Goal: Check status: Check status

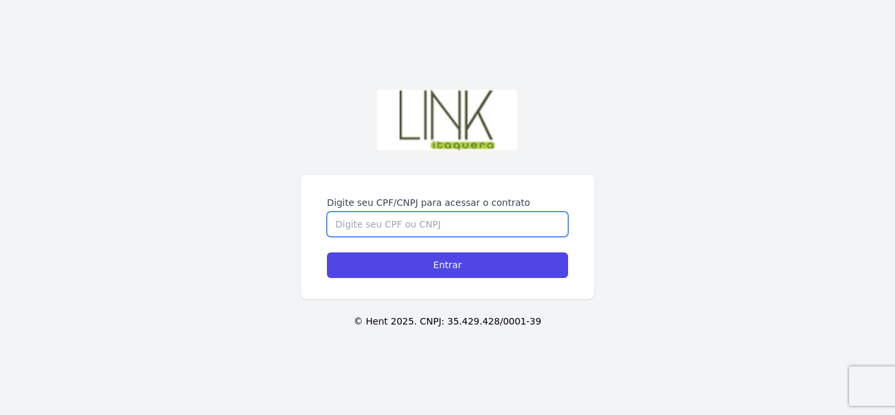
click at [407, 225] on input "Digite seu CPF/CNPJ para acessar o contrato" at bounding box center [447, 224] width 241 height 25
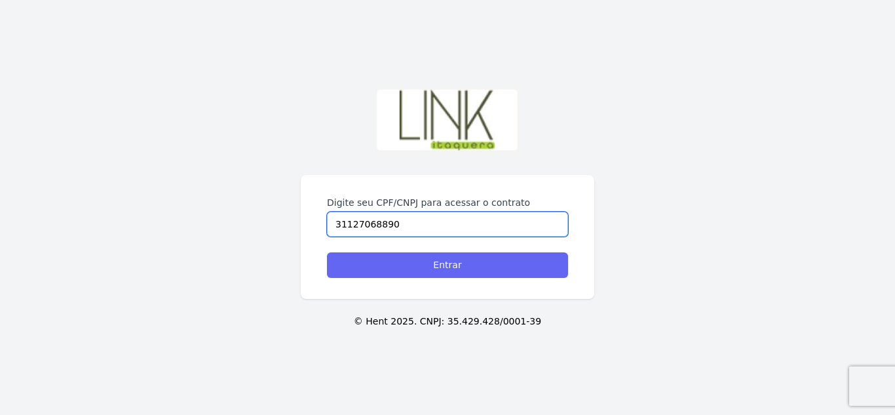
type input "31127068890"
click at [438, 268] on input "Entrar" at bounding box center [447, 265] width 241 height 26
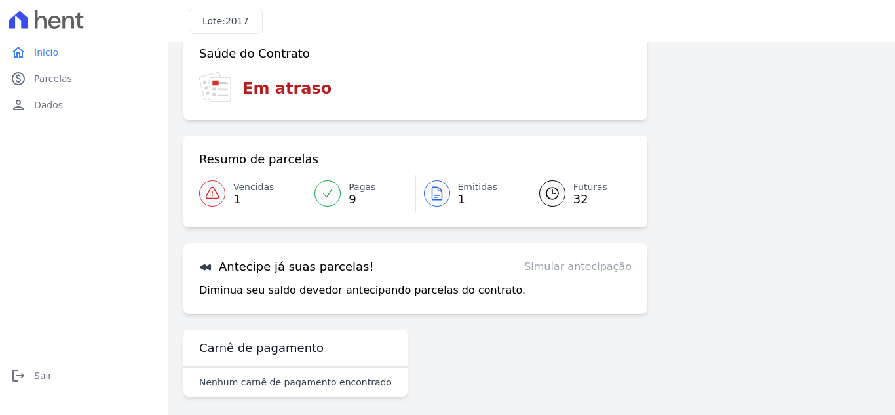
scroll to position [85, 0]
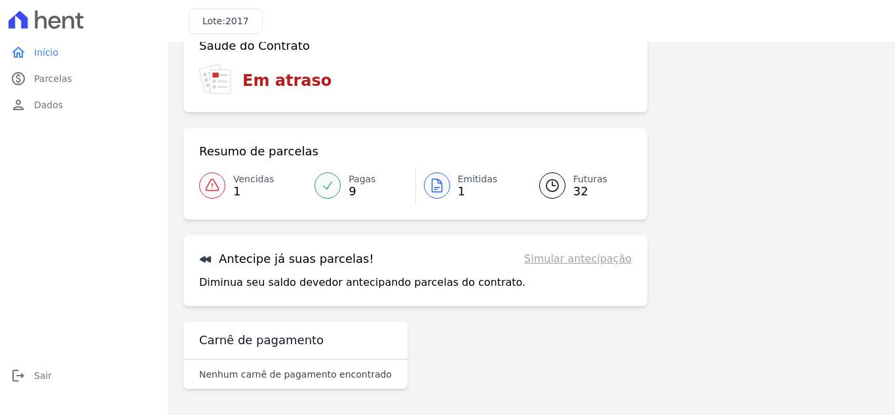
click at [458, 183] on span "Emitidas" at bounding box center [478, 179] width 40 height 14
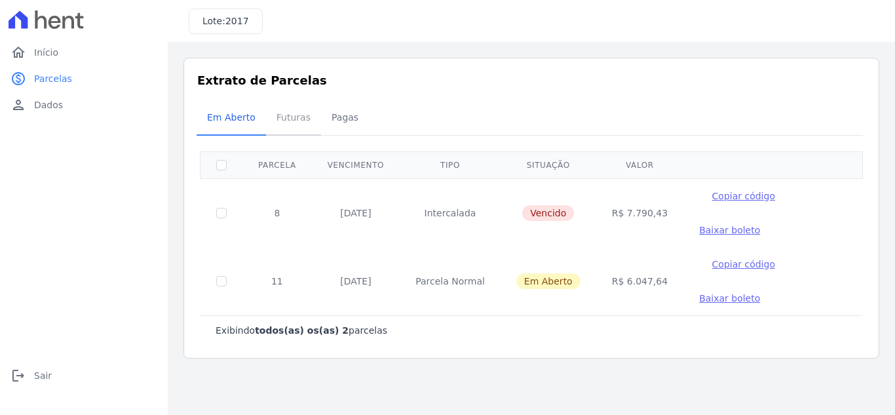
click at [286, 113] on span "Futuras" at bounding box center [294, 117] width 50 height 26
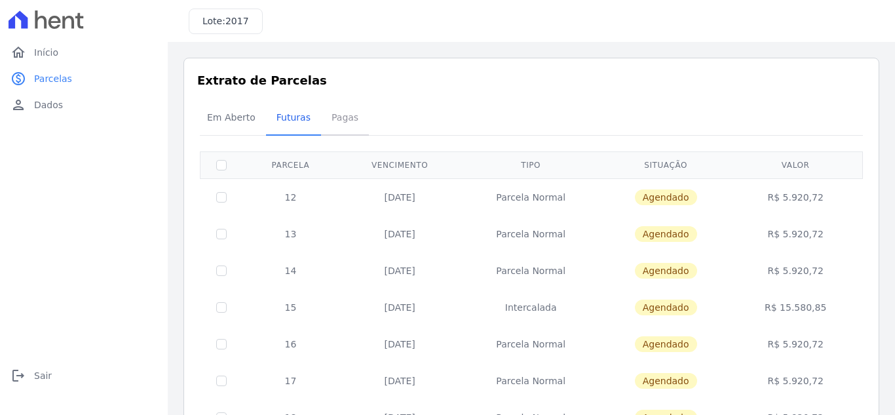
click at [331, 117] on span "Pagas" at bounding box center [345, 117] width 43 height 26
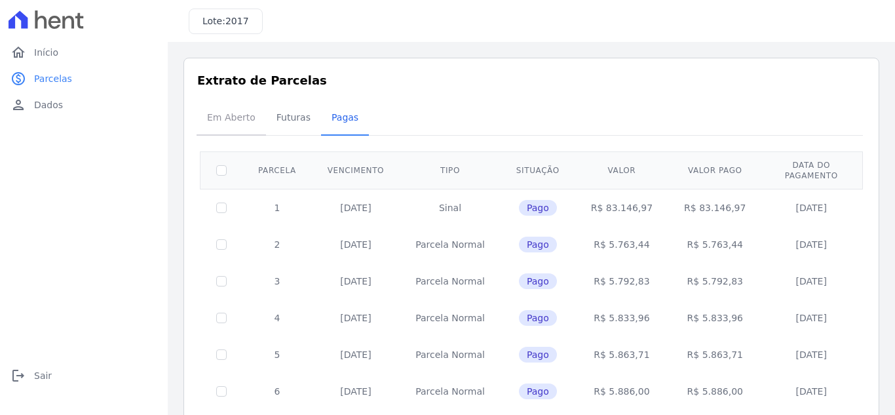
click at [225, 119] on span "Em Aberto" at bounding box center [231, 117] width 64 height 26
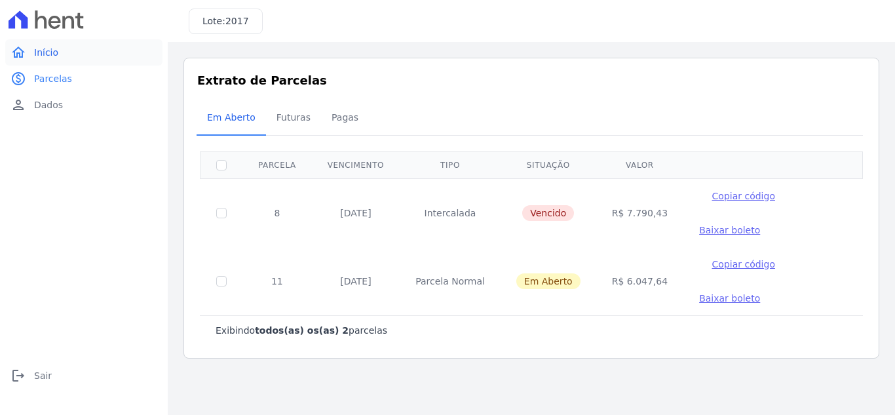
click at [38, 48] on span "Início" at bounding box center [46, 52] width 24 height 13
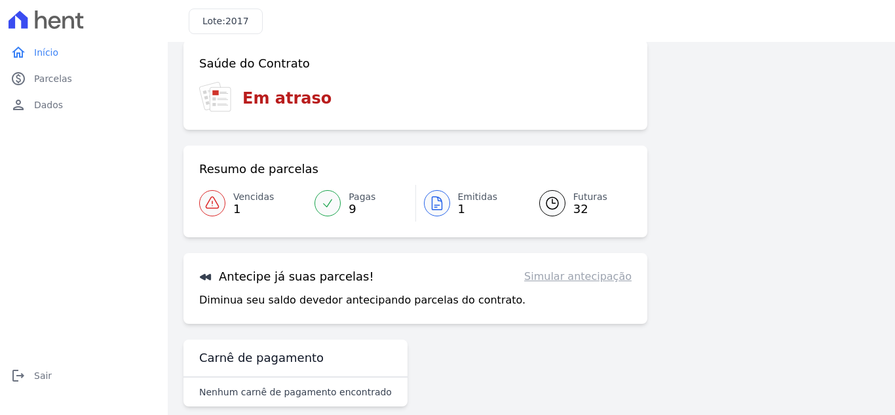
scroll to position [35, 0]
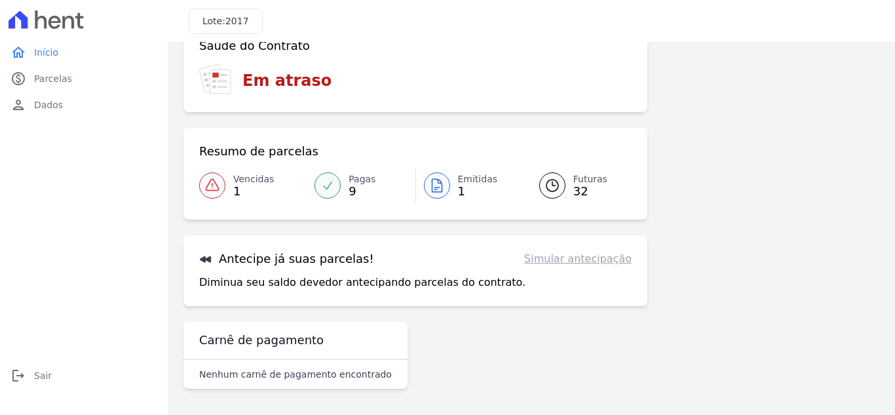
click at [576, 181] on span "Futuras" at bounding box center [590, 179] width 34 height 14
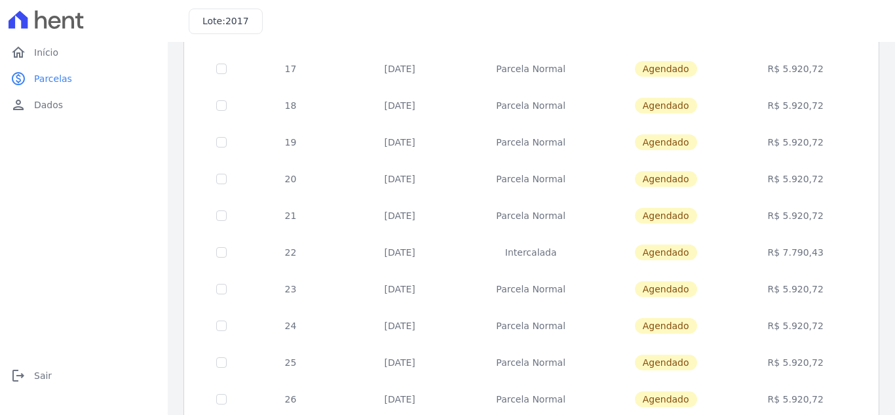
scroll to position [574, 0]
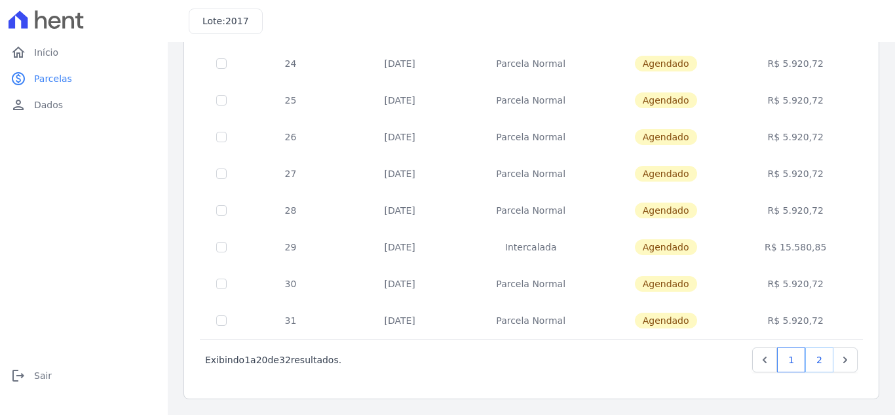
click at [812, 354] on link "2" at bounding box center [819, 359] width 28 height 25
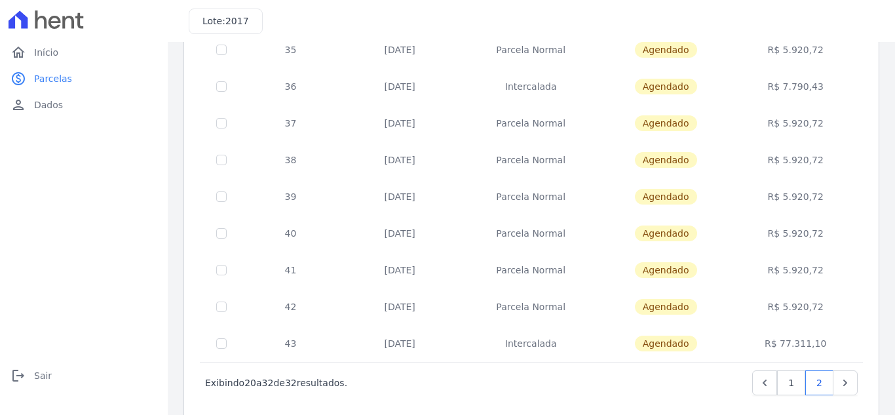
scroll to position [280, 0]
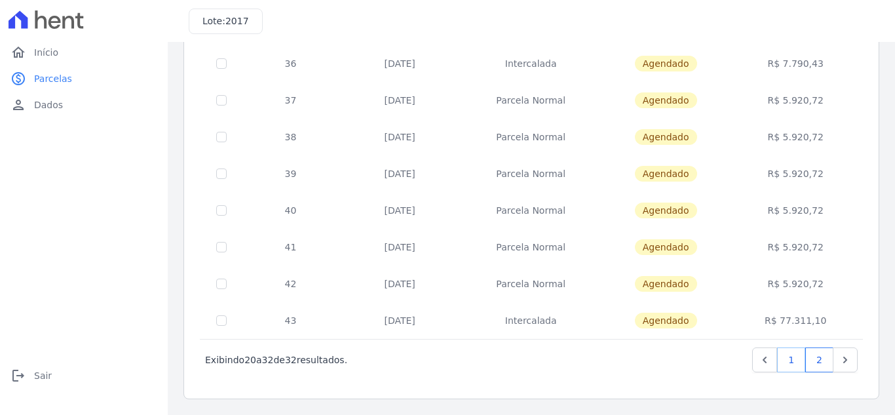
click at [786, 356] on link "1" at bounding box center [791, 359] width 28 height 25
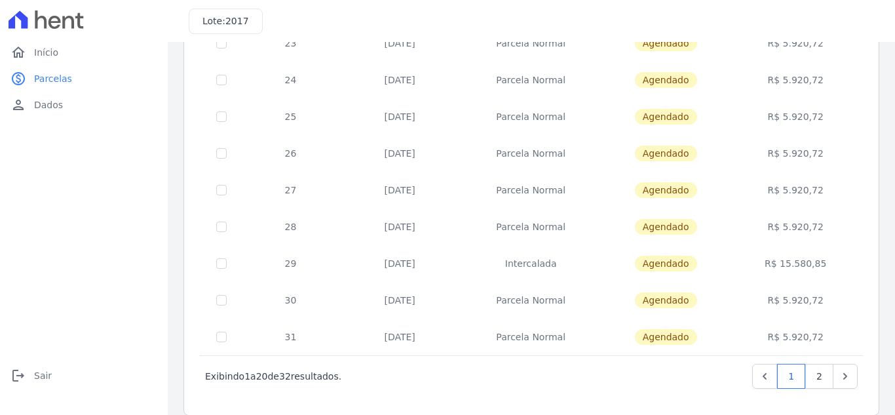
scroll to position [574, 0]
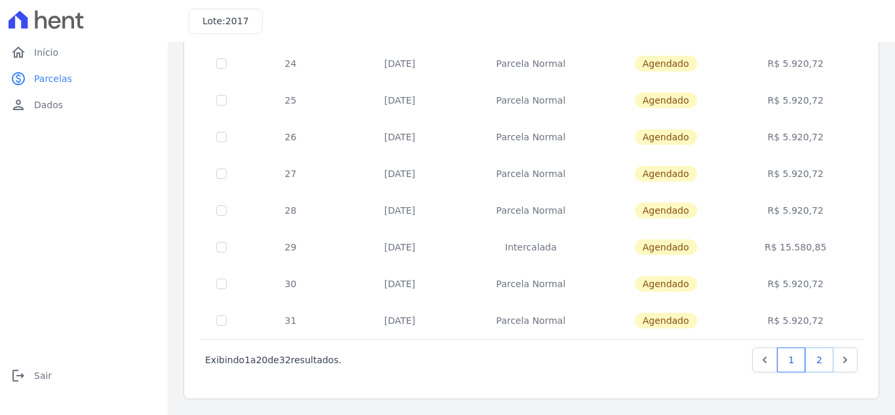
click at [808, 364] on link "2" at bounding box center [819, 359] width 28 height 25
